Goal: Navigation & Orientation: Find specific page/section

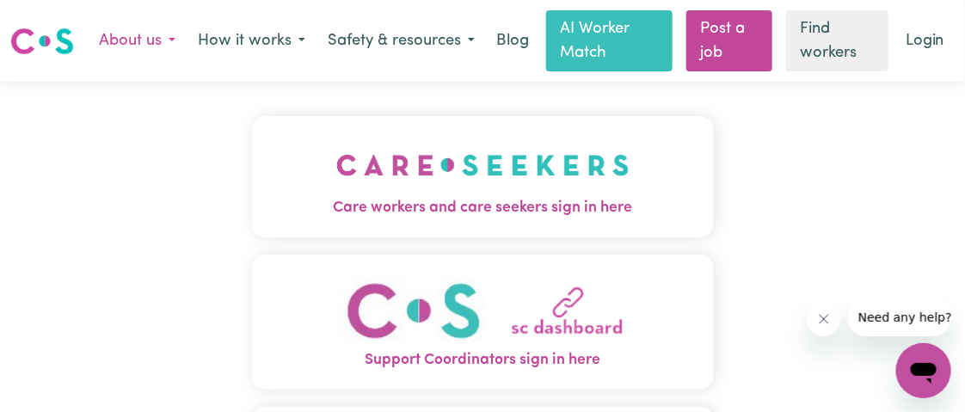
click at [131, 43] on button "About us" at bounding box center [137, 41] width 99 height 36
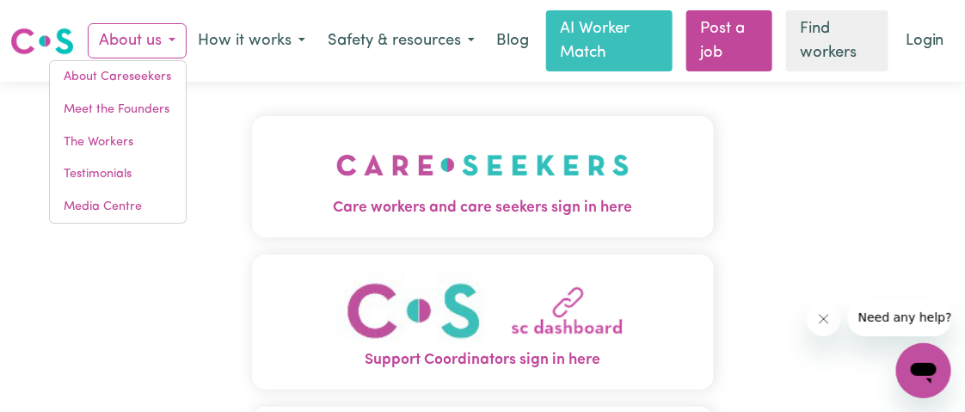
click at [277, 83] on div "Care workers and care seekers sign in here Support Coordinators sign in here Pr…" at bounding box center [483, 350] width 483 height 537
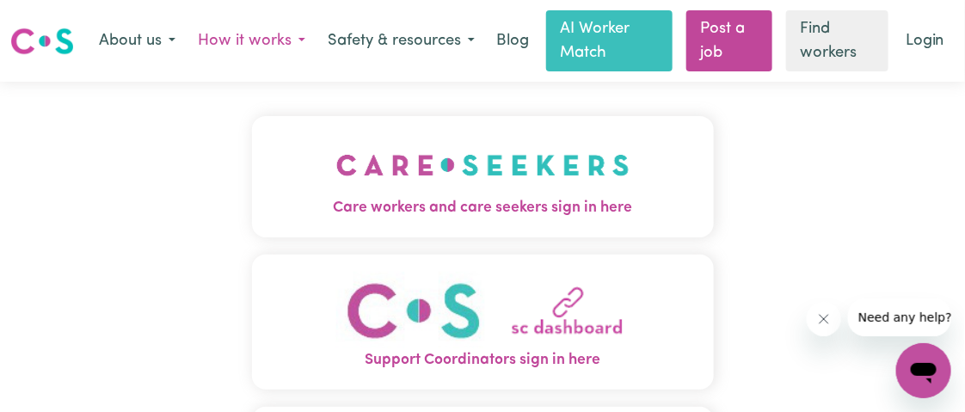
click at [264, 51] on button "How it works" at bounding box center [252, 41] width 130 height 36
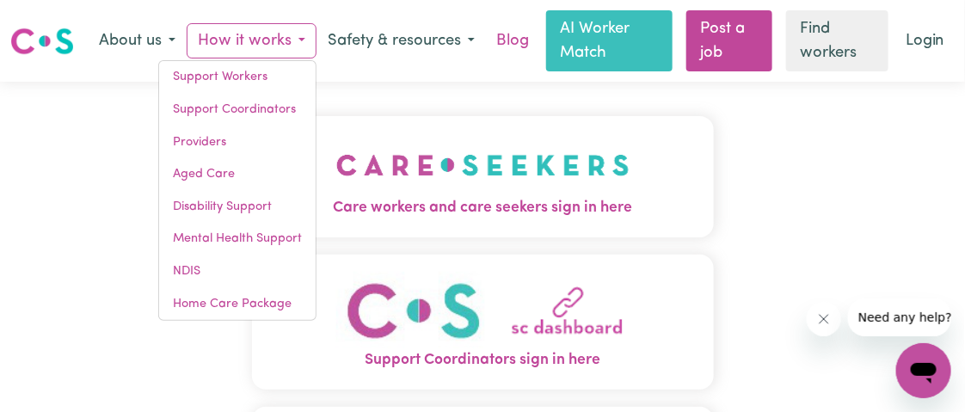
click at [512, 43] on link "Blog" at bounding box center [512, 41] width 53 height 38
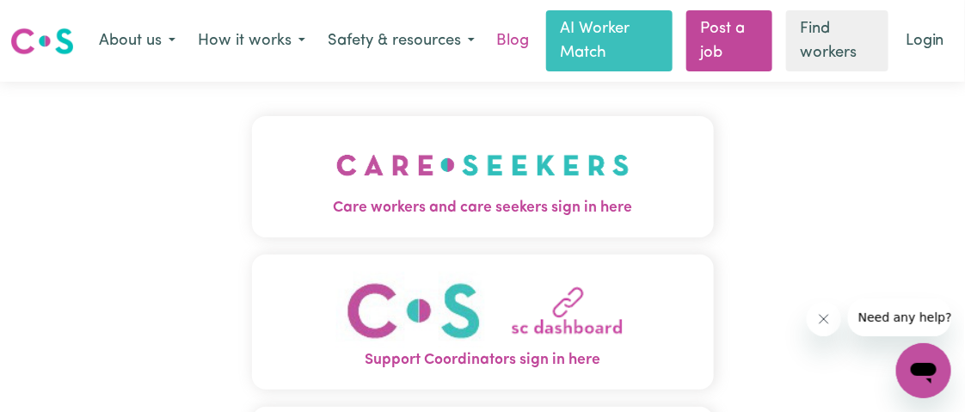
click at [507, 46] on link "Blog" at bounding box center [512, 41] width 53 height 38
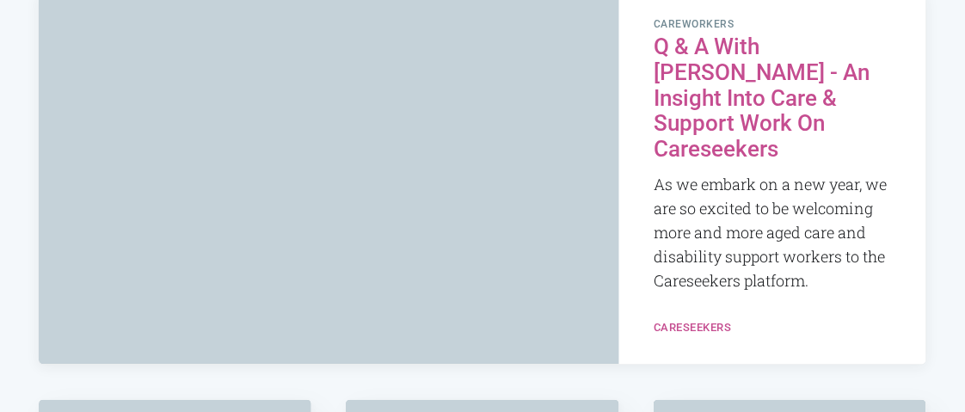
scroll to position [8524, 0]
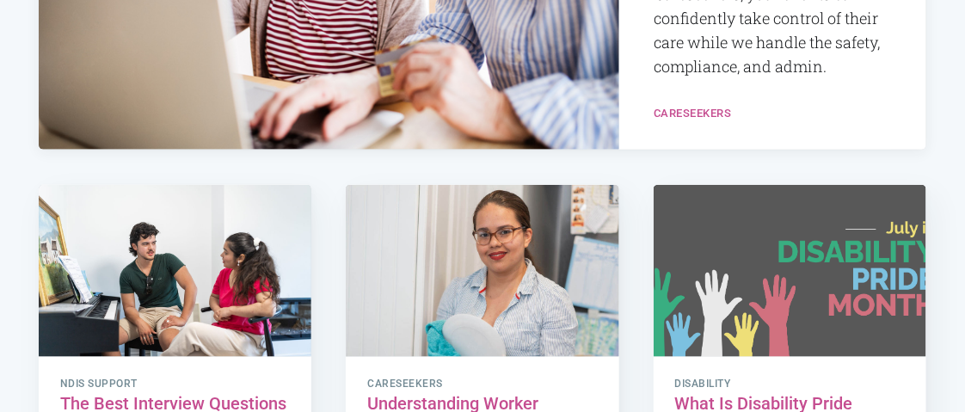
scroll to position [516, 0]
